Goal: Transaction & Acquisition: Obtain resource

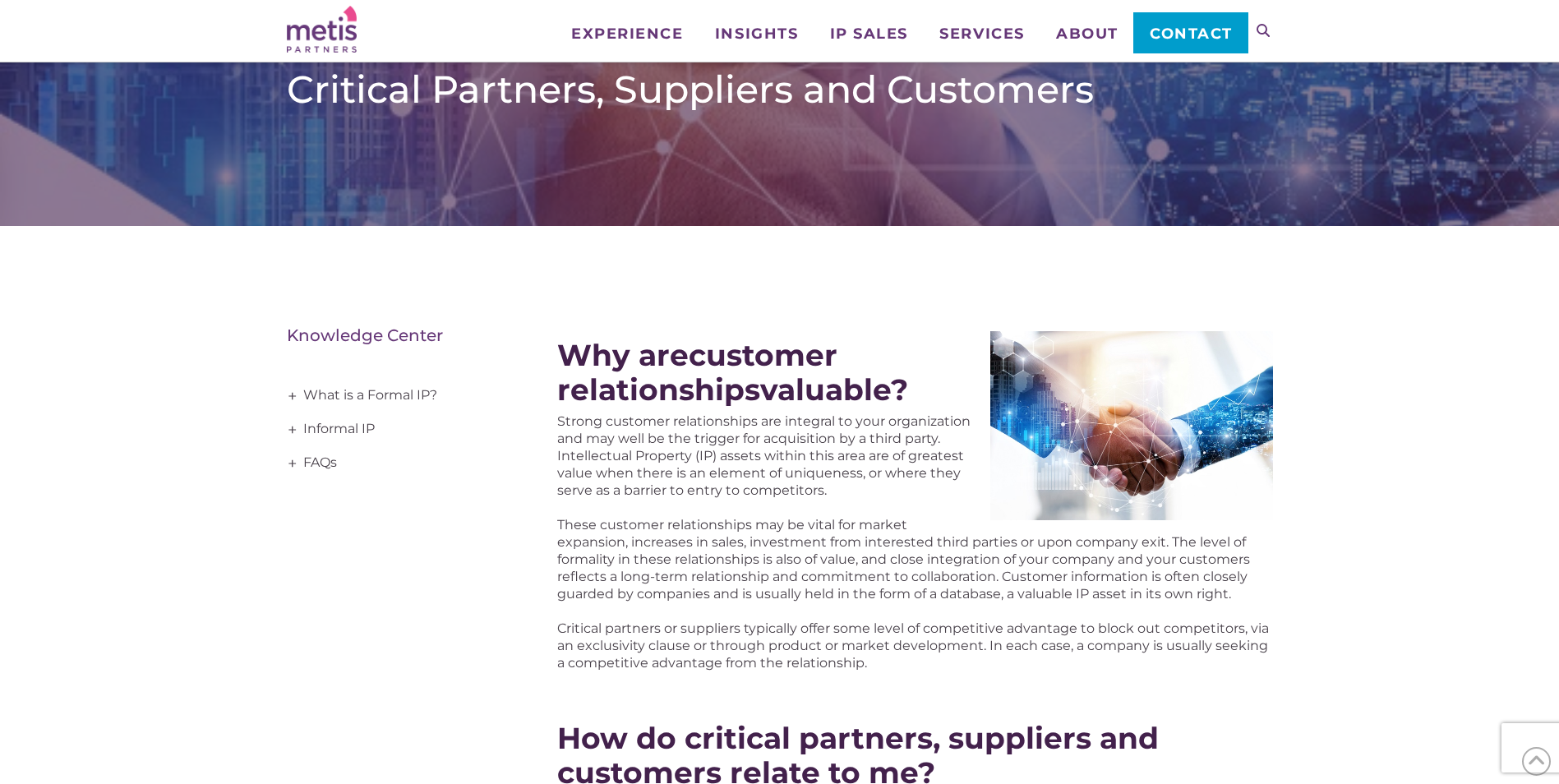
scroll to position [411, 0]
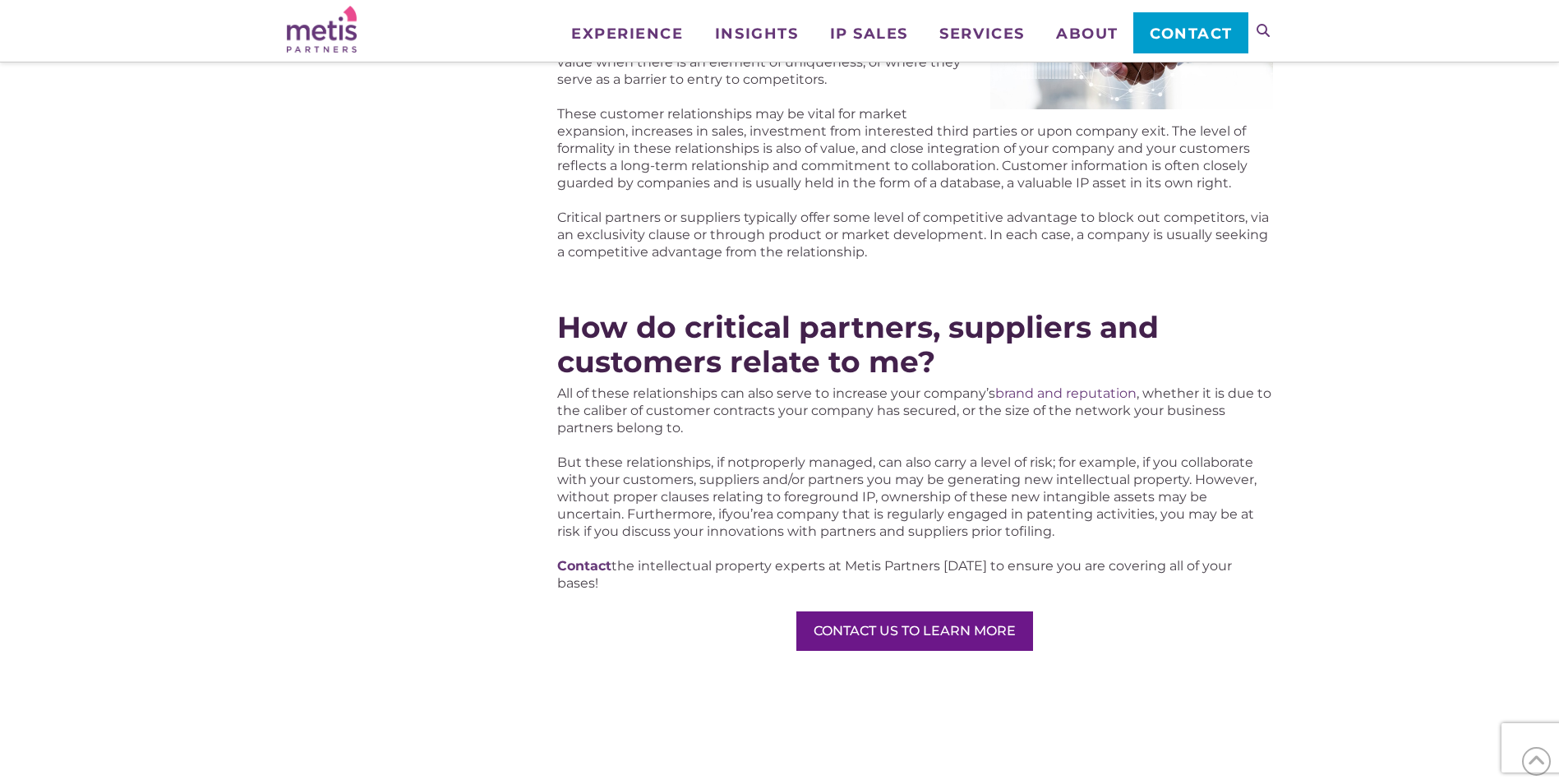
drag, startPoint x: 979, startPoint y: 635, endPoint x: 757, endPoint y: 641, distance: 222.1
click at [758, 639] on div "Why are customer relationships valuable? Strong customer relationships are inte…" at bounding box center [915, 338] width 715 height 980
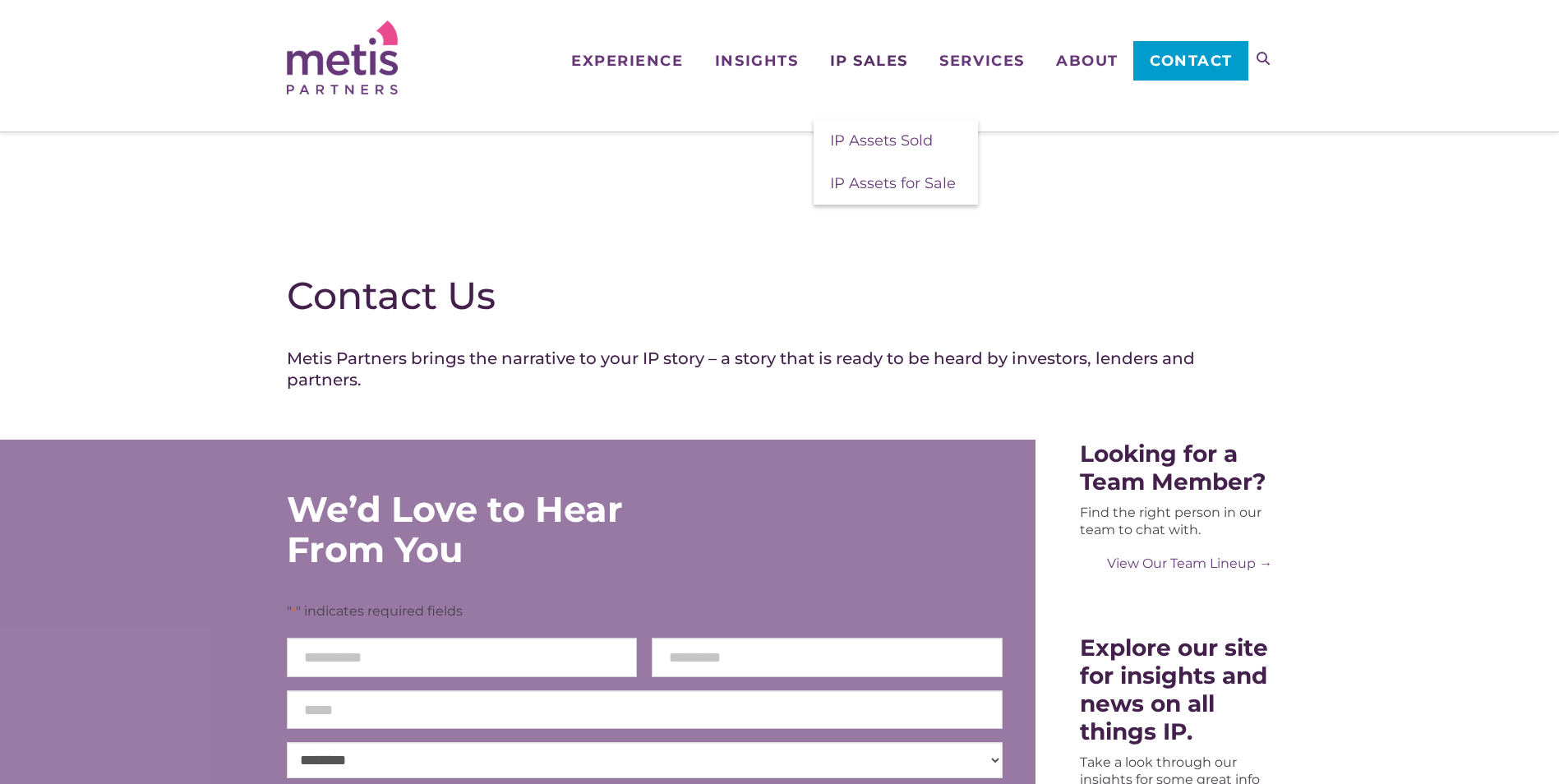
click at [868, 62] on span "IP Sales" at bounding box center [869, 61] width 78 height 15
click at [858, 137] on span "IP Assets Sold" at bounding box center [882, 140] width 103 height 18
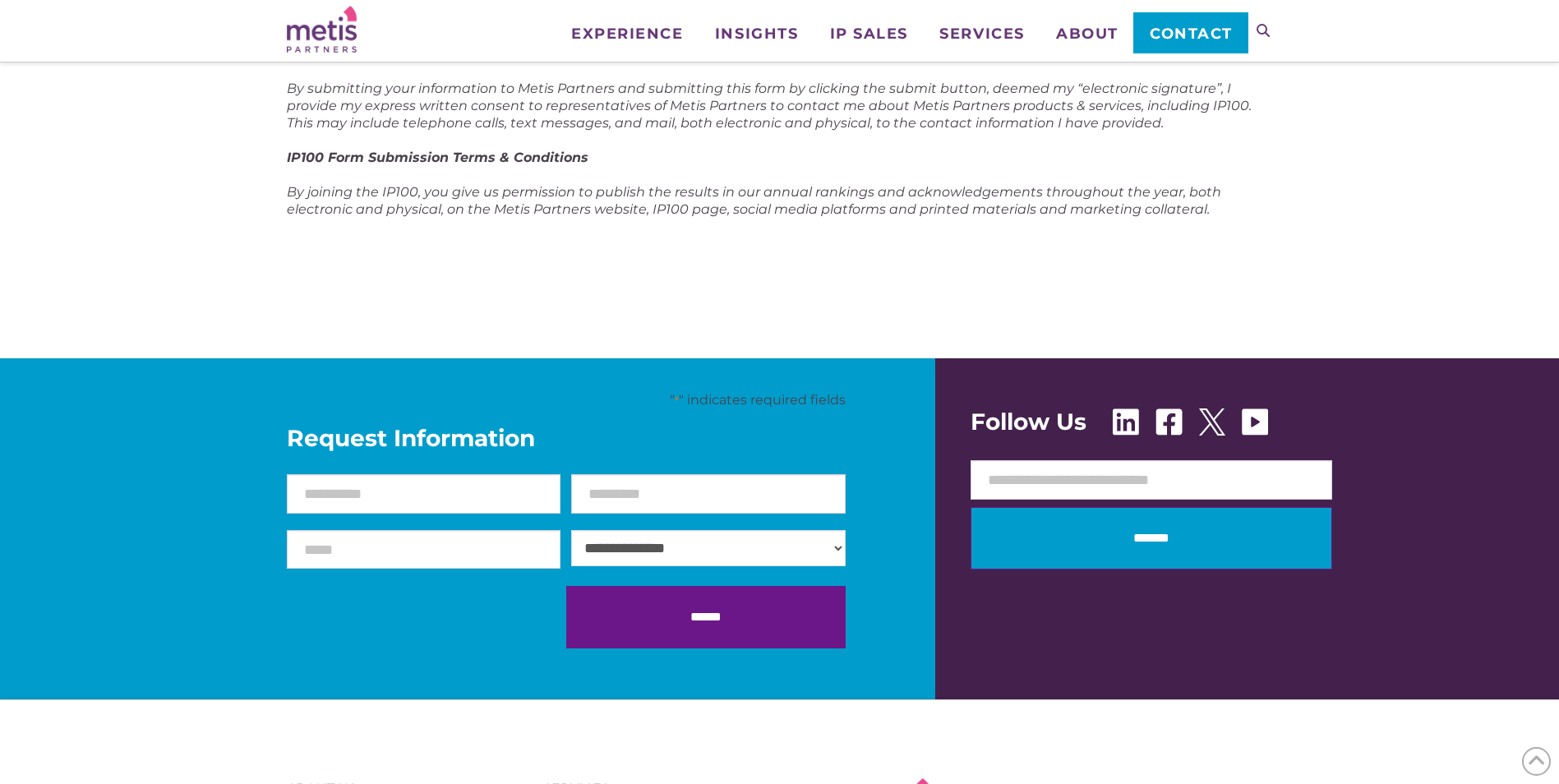
scroll to position [164, 0]
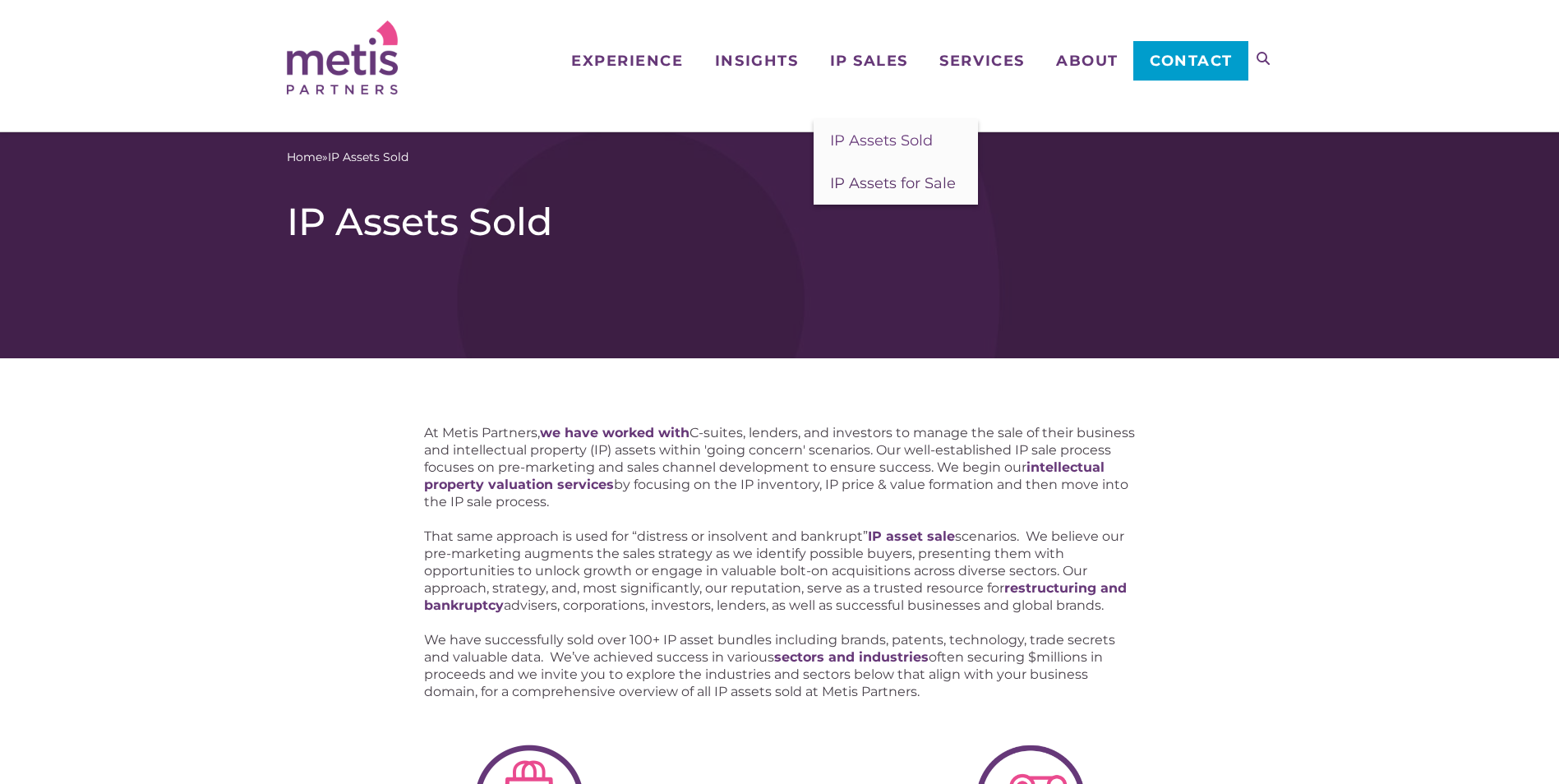
click at [868, 192] on span "IP Assets for Sale" at bounding box center [893, 182] width 126 height 18
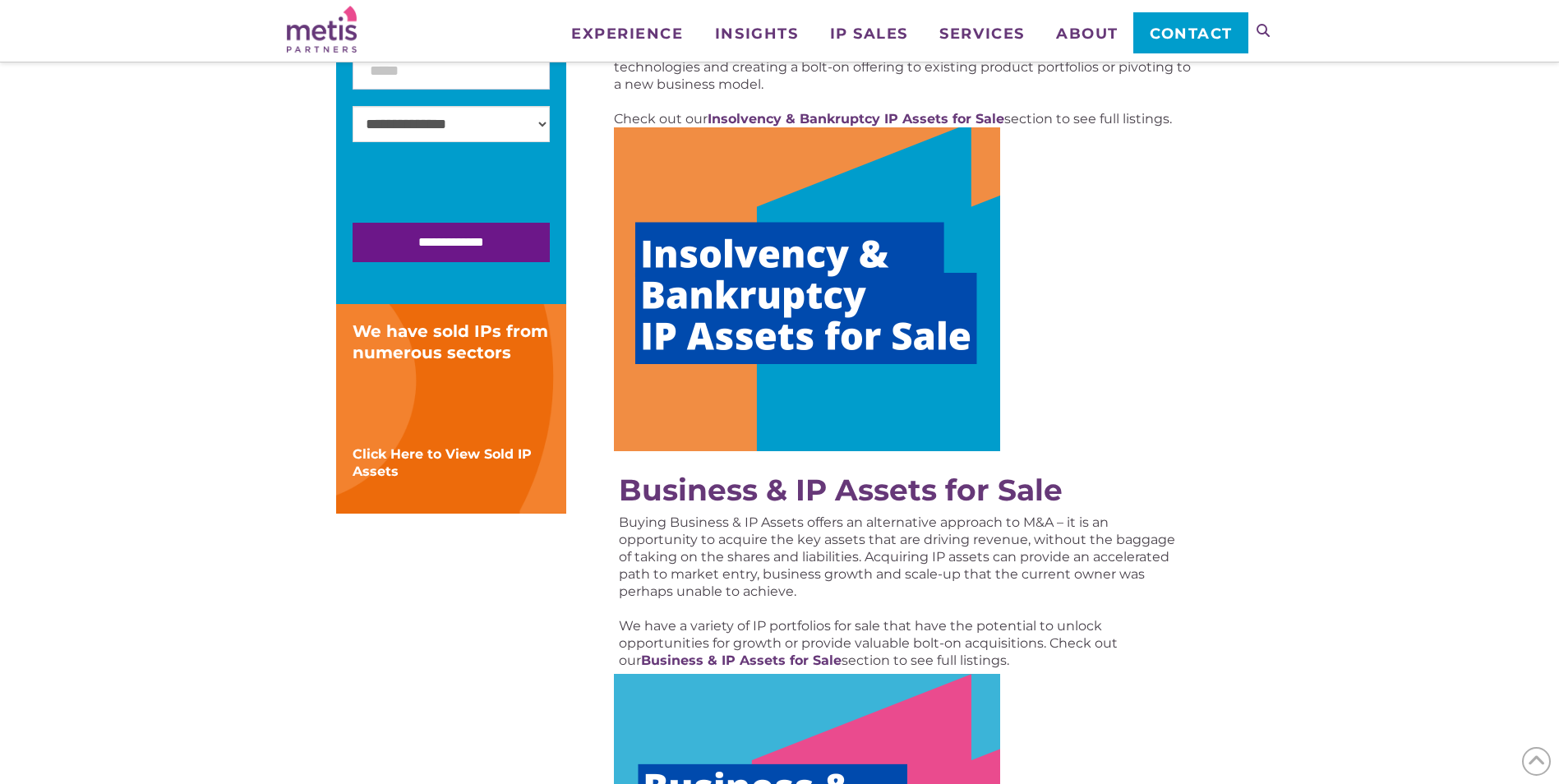
scroll to position [411, 0]
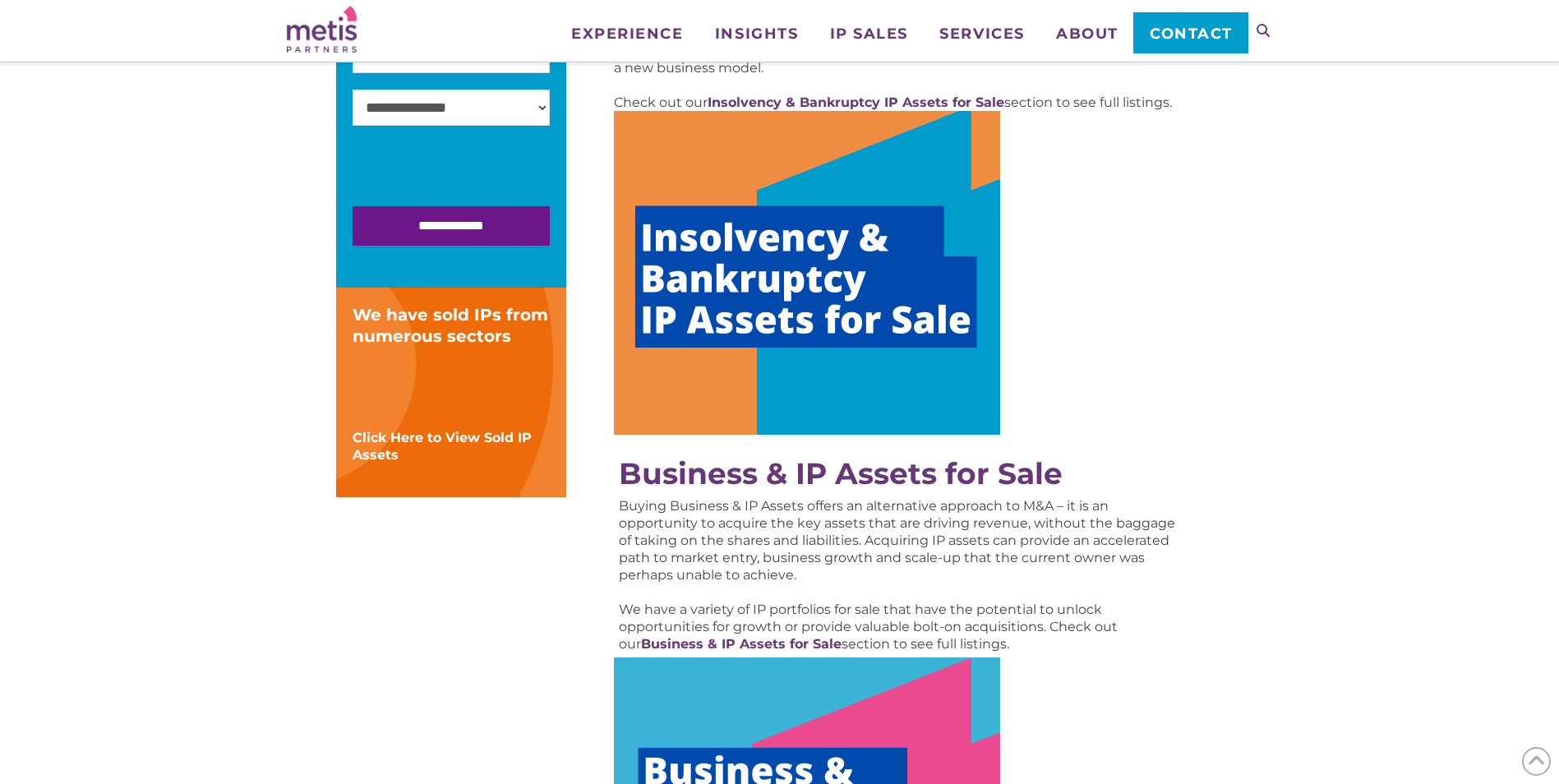
click at [723, 273] on img at bounding box center [807, 272] width 386 height 324
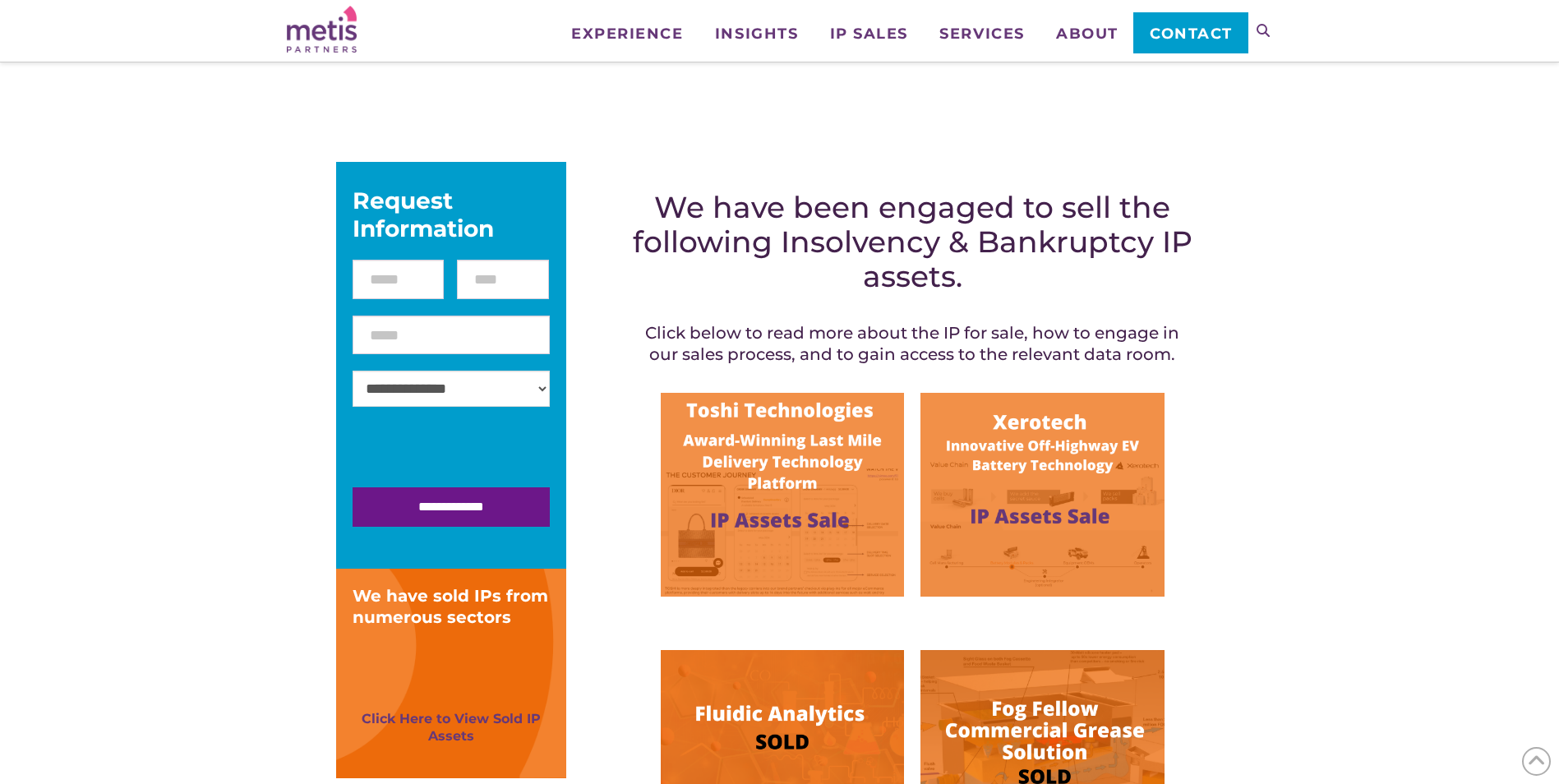
scroll to position [164, 0]
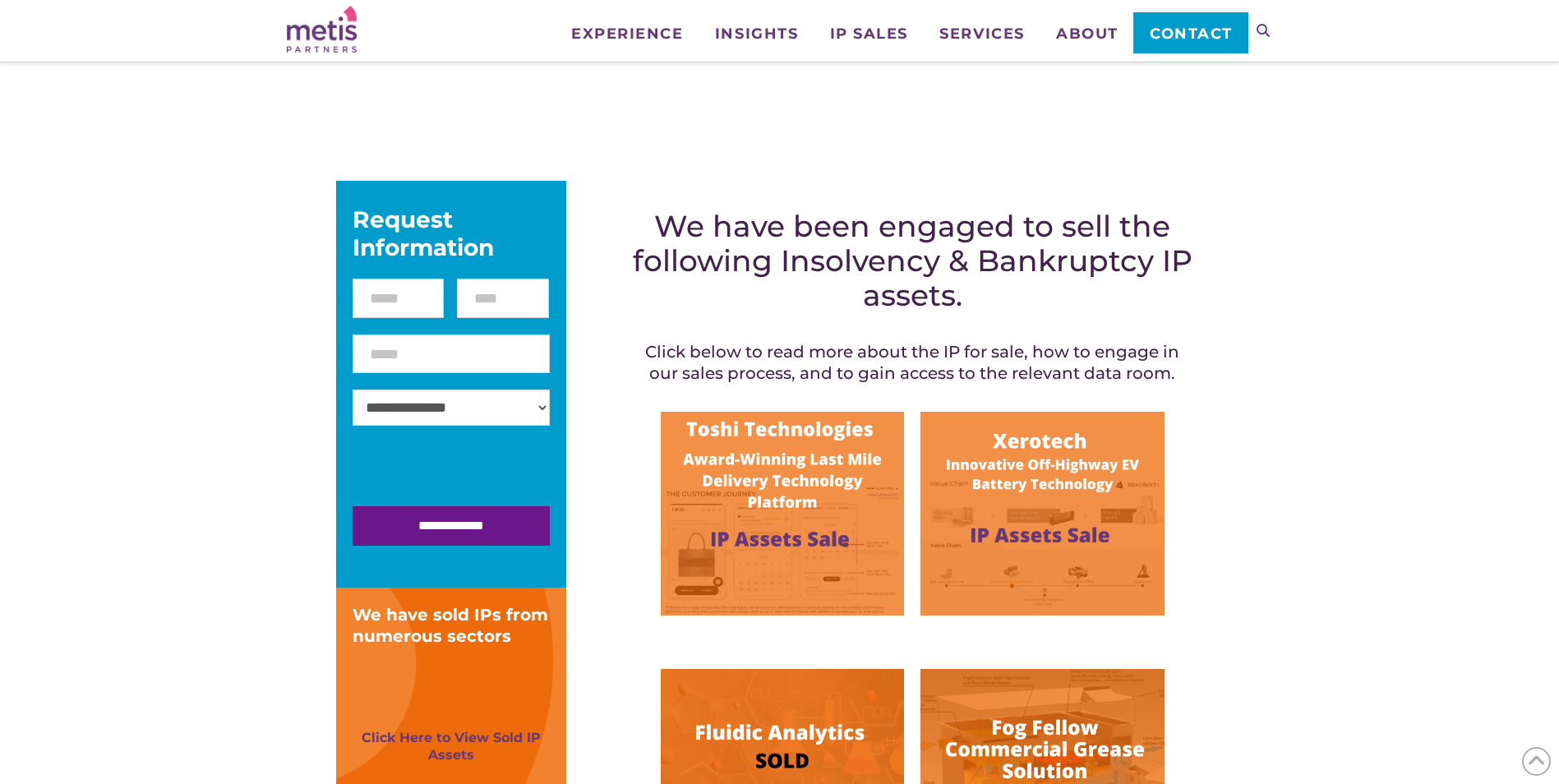
click at [854, 507] on img at bounding box center [781, 514] width 243 height 204
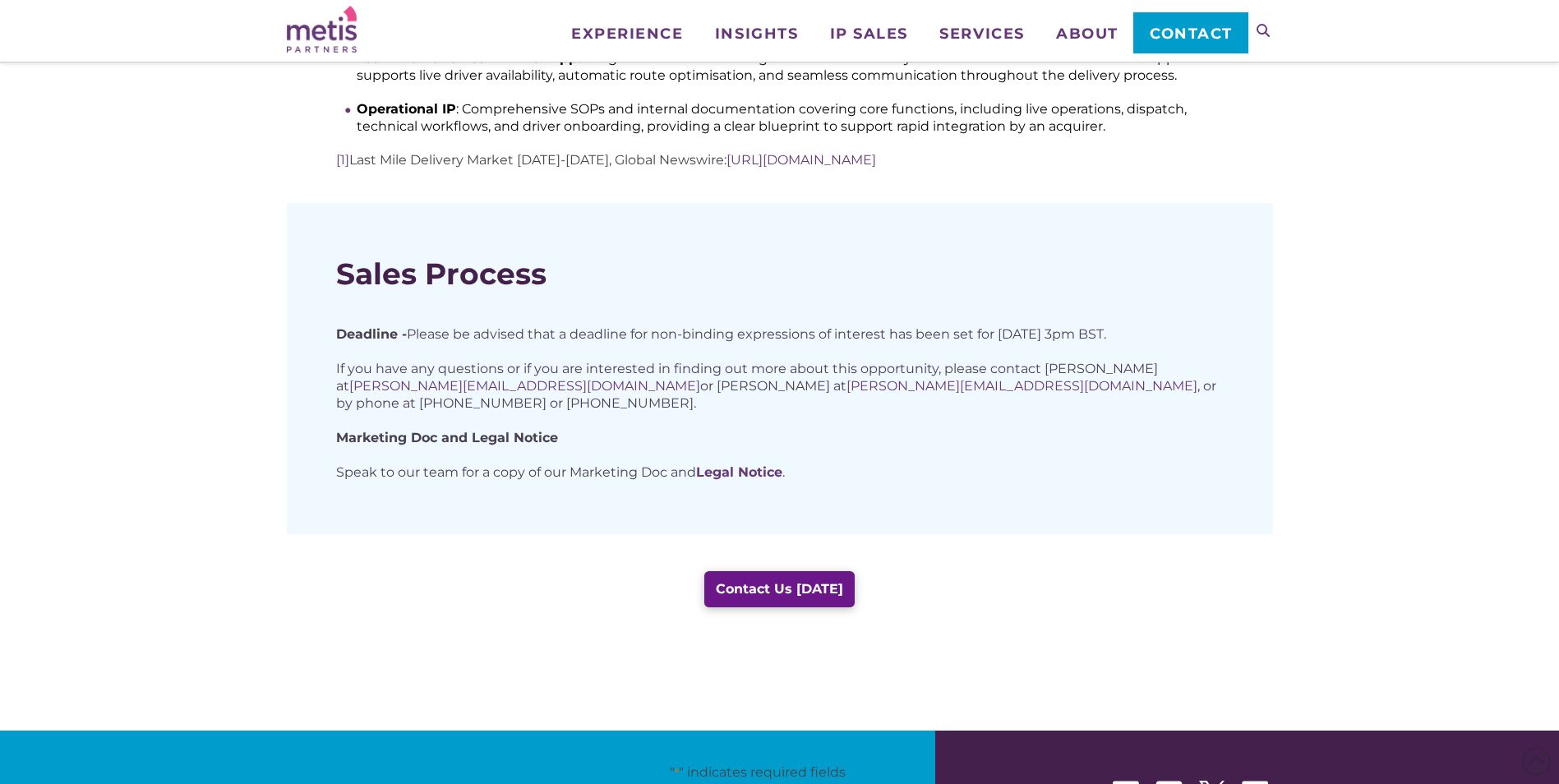
scroll to position [1150, 0]
